Goal: Book appointment/travel/reservation

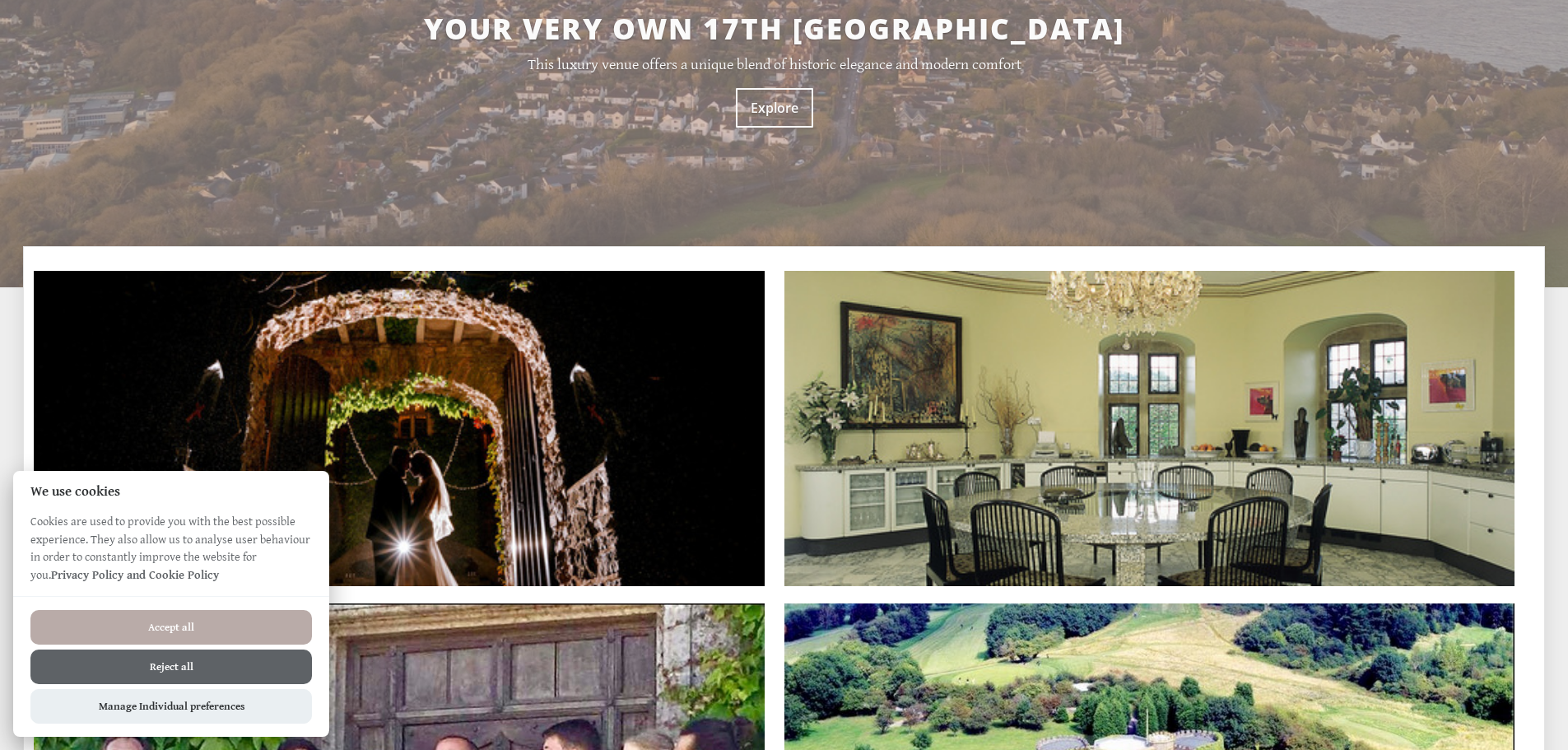
scroll to position [247, 0]
click at [209, 637] on button "Accept all" at bounding box center [171, 627] width 282 height 35
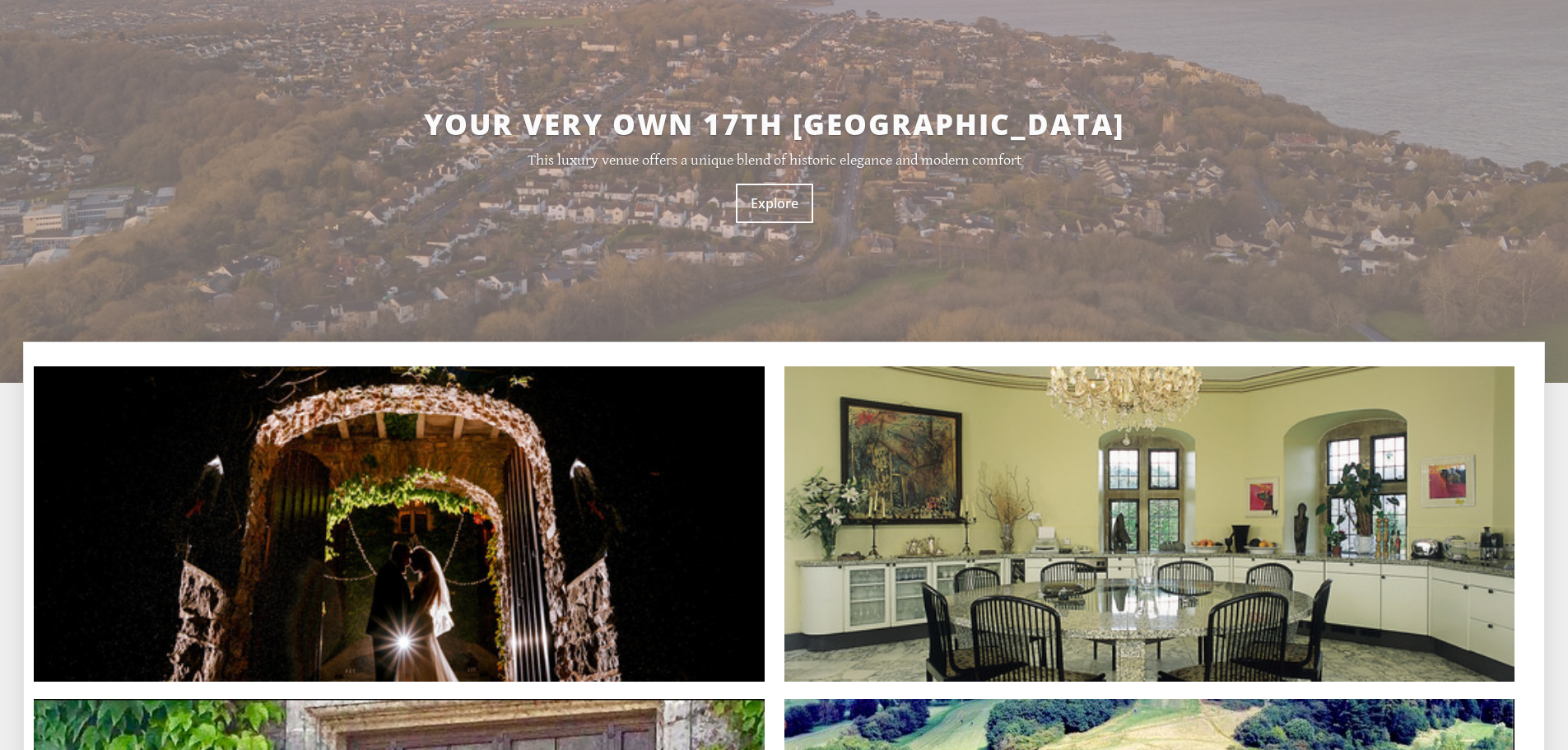
scroll to position [138, 0]
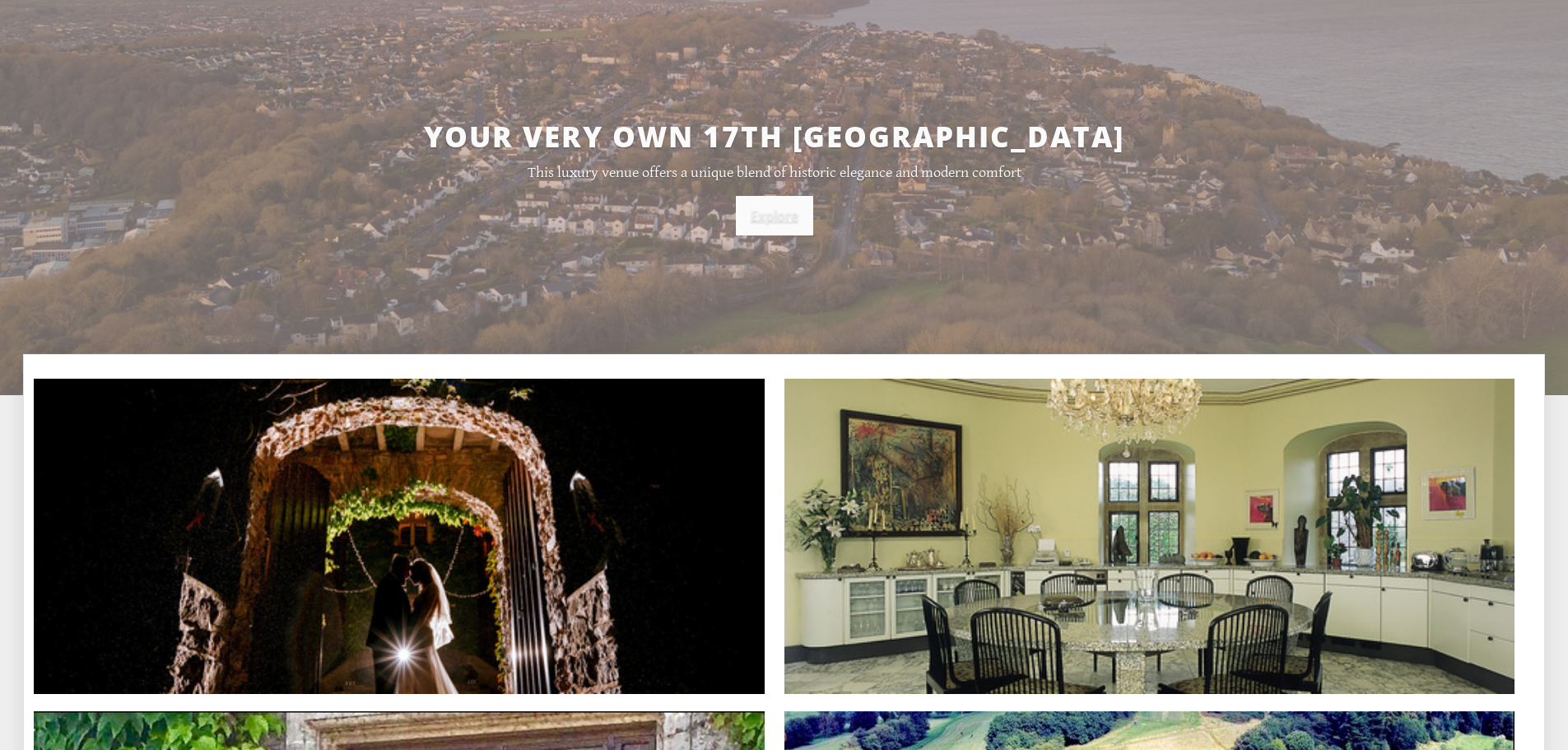
click at [764, 231] on link "Explore" at bounding box center [774, 215] width 77 height 39
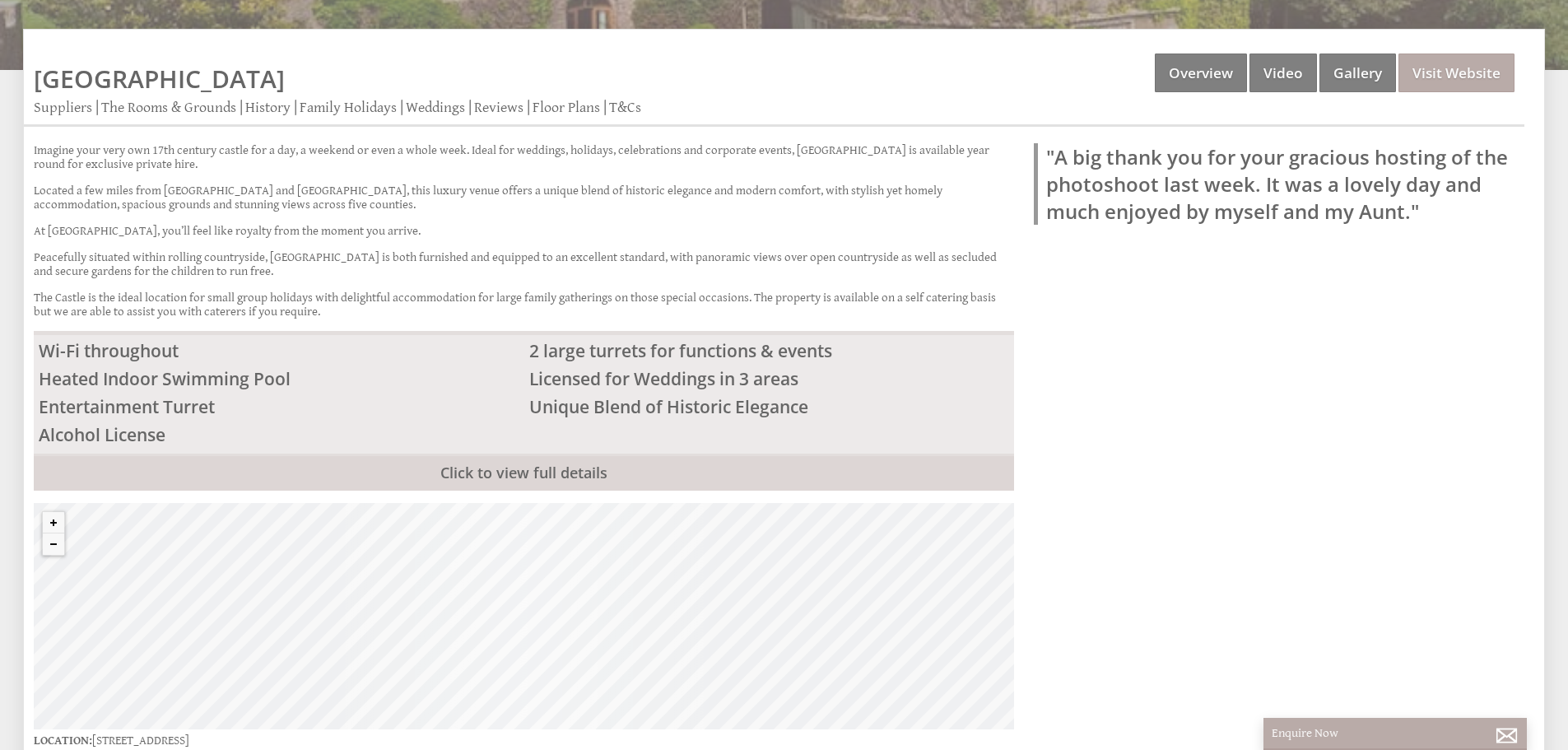
scroll to position [330, 0]
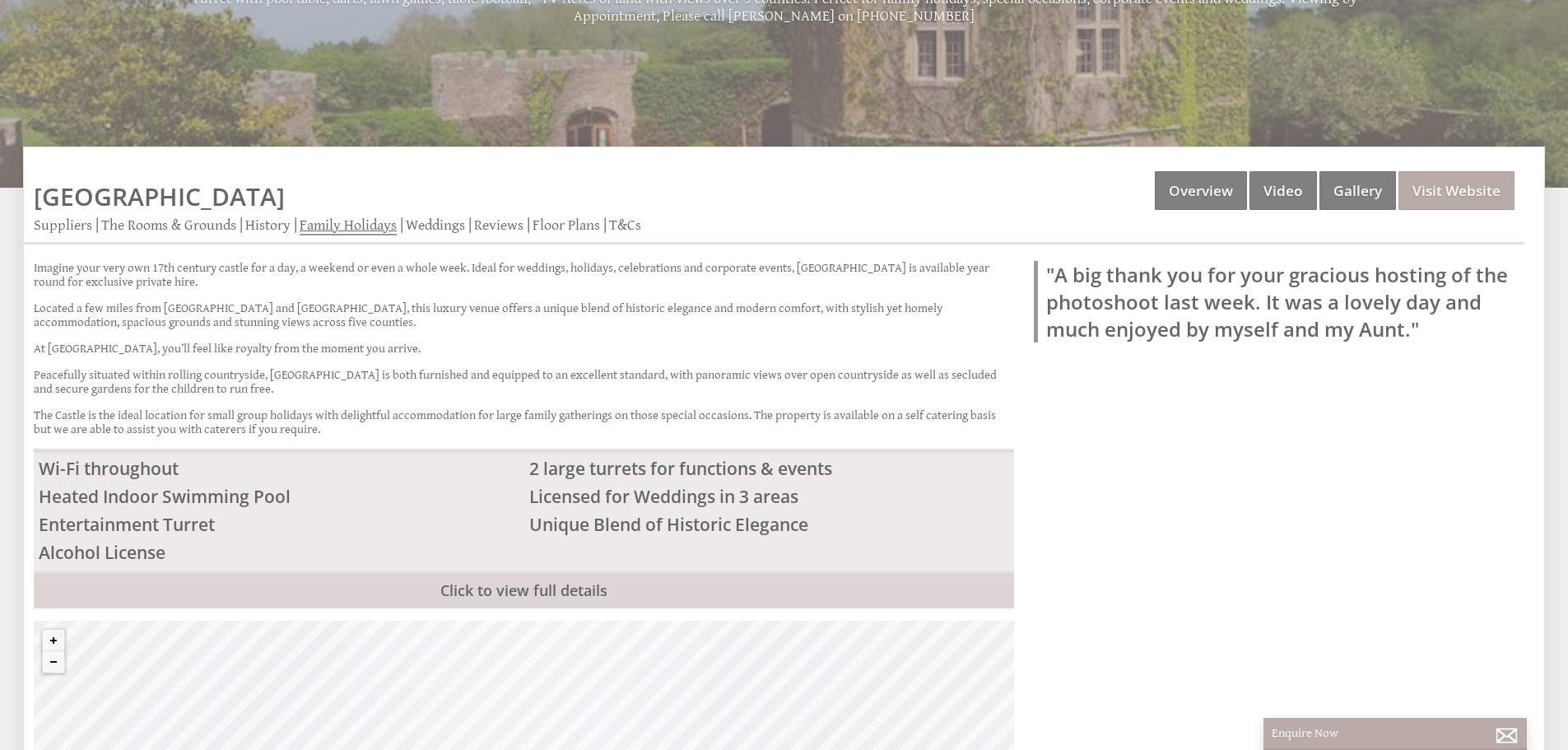
click at [330, 228] on link "Family Holidays" at bounding box center [348, 226] width 97 height 19
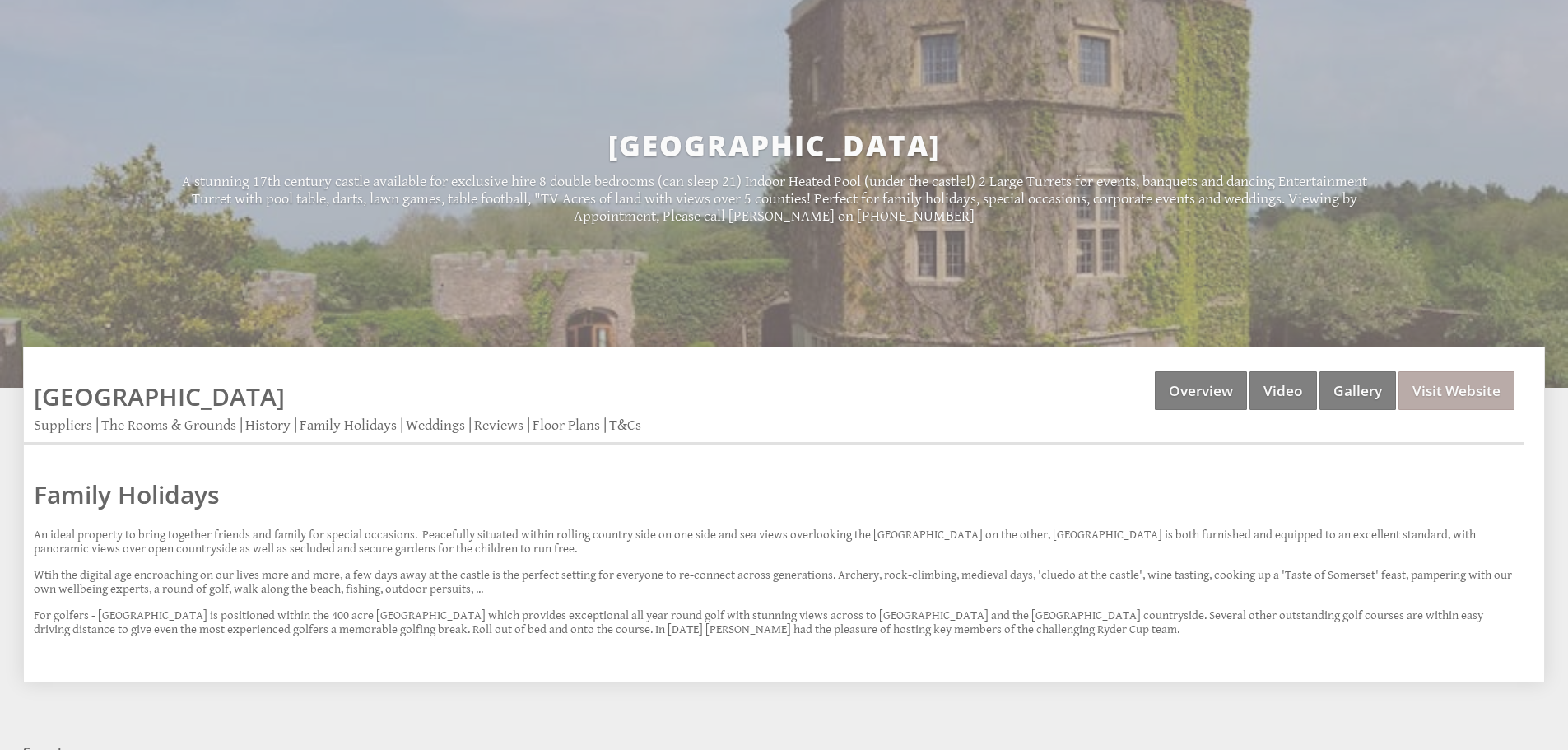
scroll to position [84, 0]
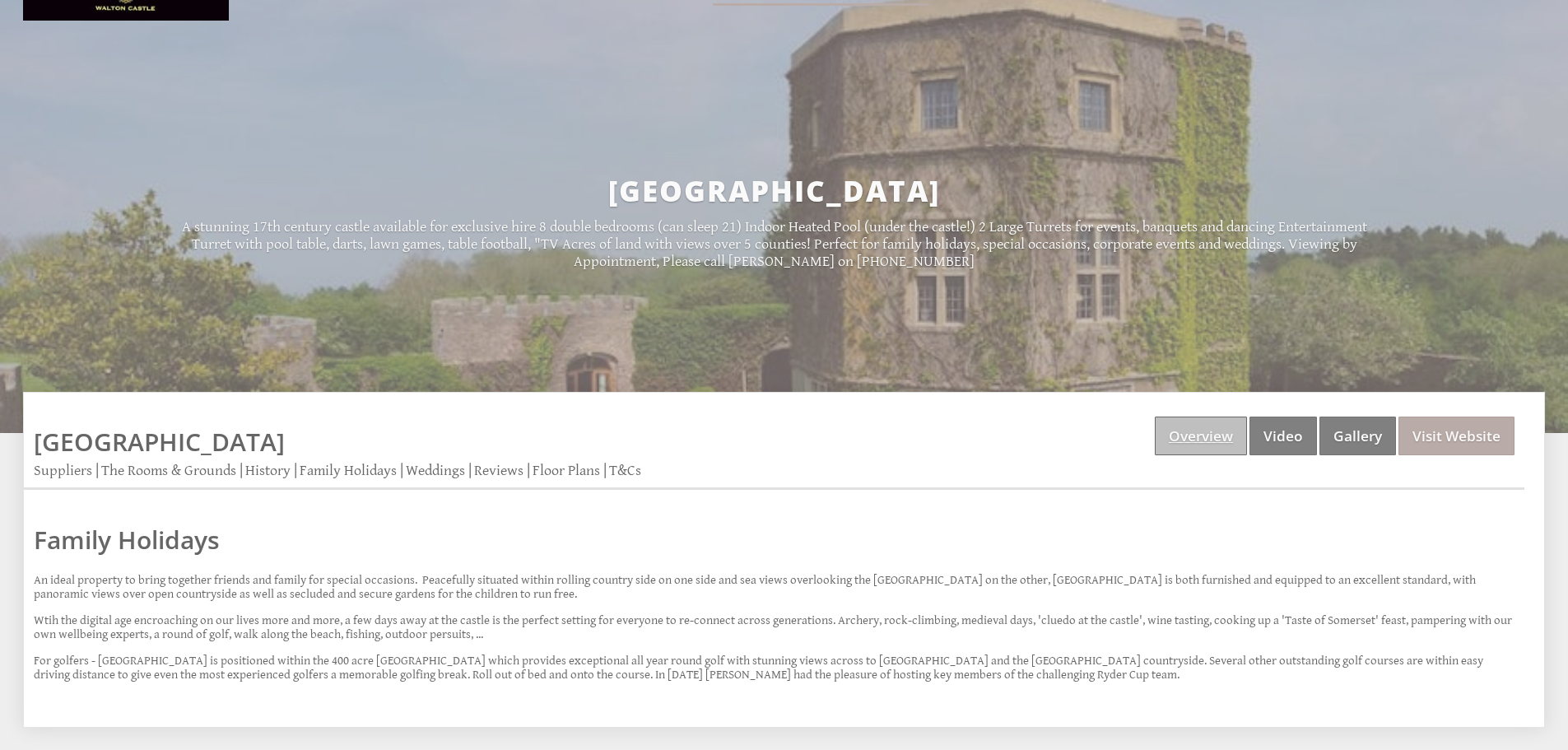
click at [1191, 434] on link "Overview" at bounding box center [1201, 436] width 92 height 38
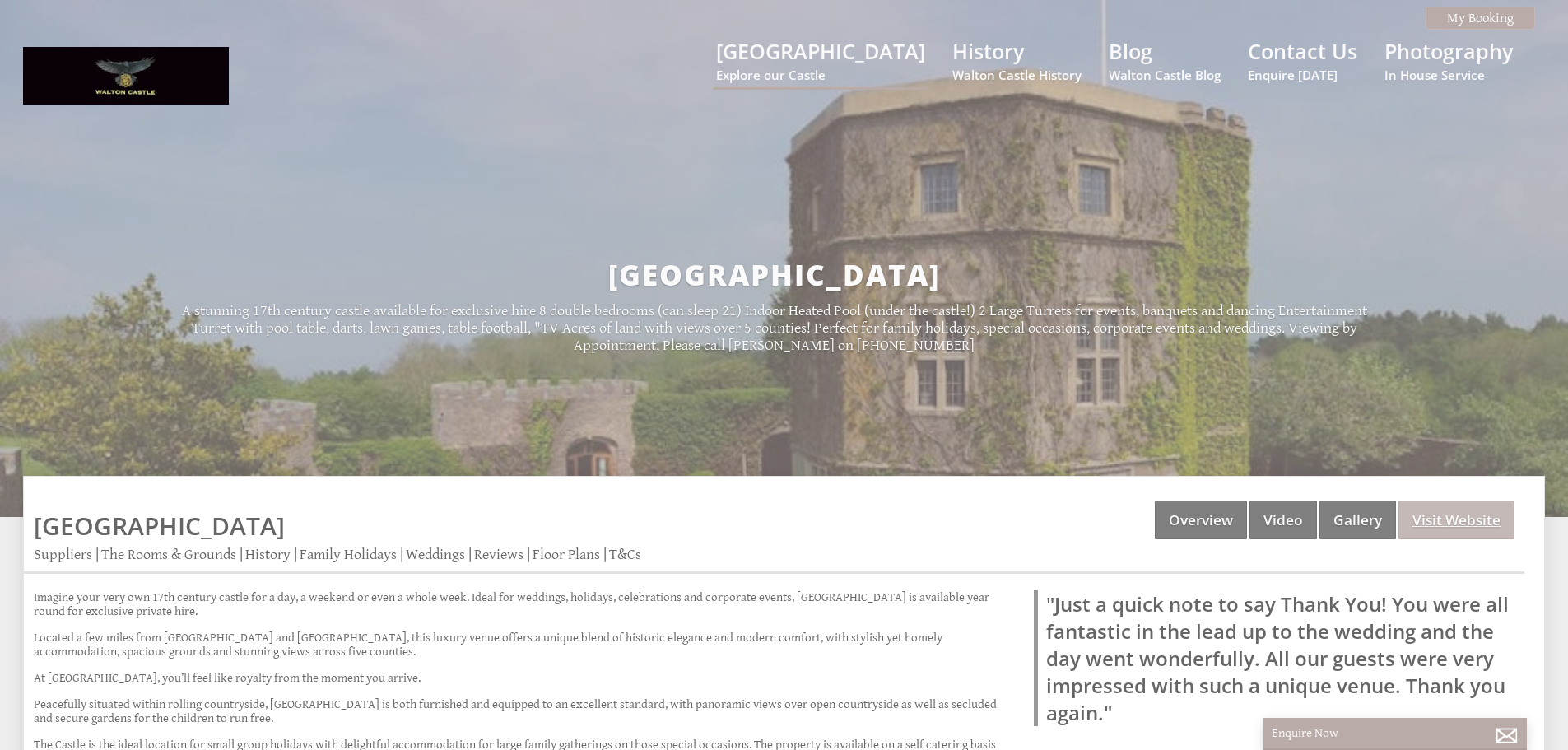
click at [1442, 522] on link "Visit Website" at bounding box center [1456, 519] width 116 height 38
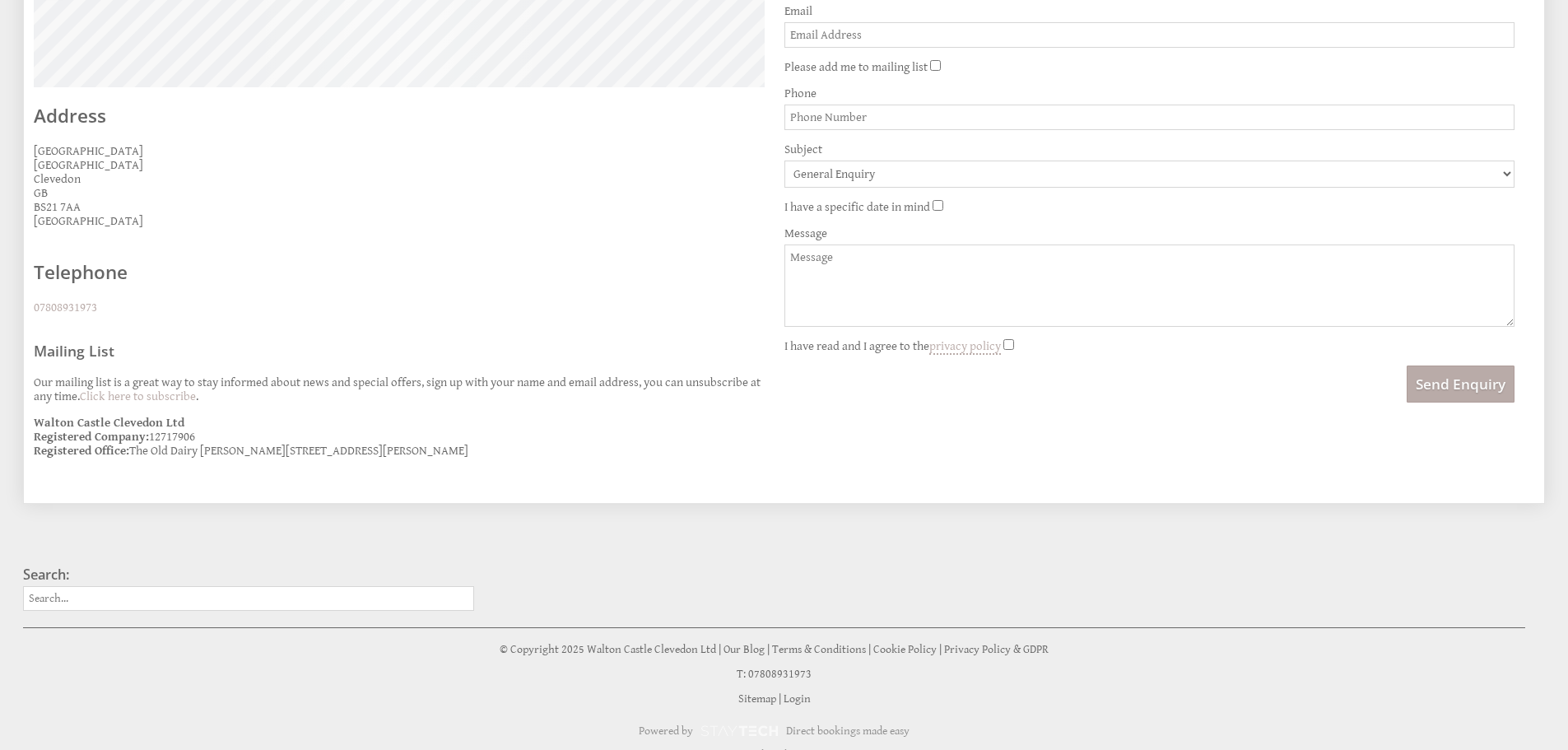
scroll to position [653, 0]
